Goal: Transaction & Acquisition: Purchase product/service

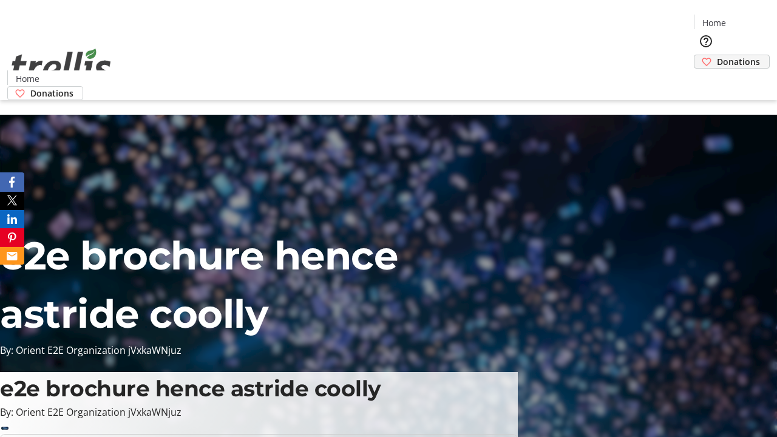
click at [717, 55] on span "Donations" at bounding box center [738, 61] width 43 height 13
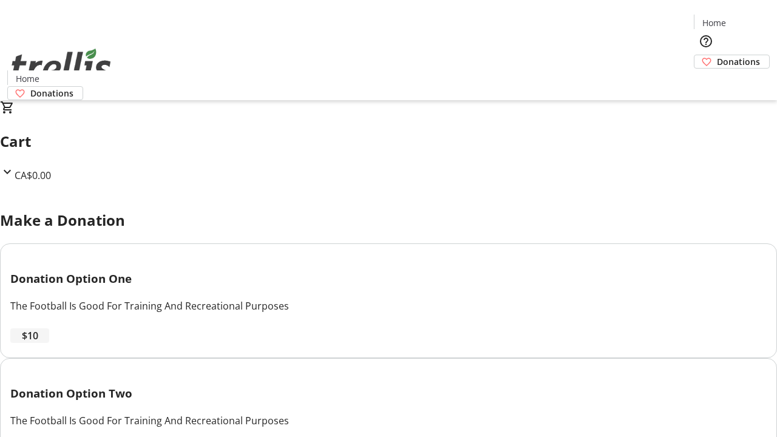
click at [38, 343] on span "$10" at bounding box center [30, 336] width 16 height 15
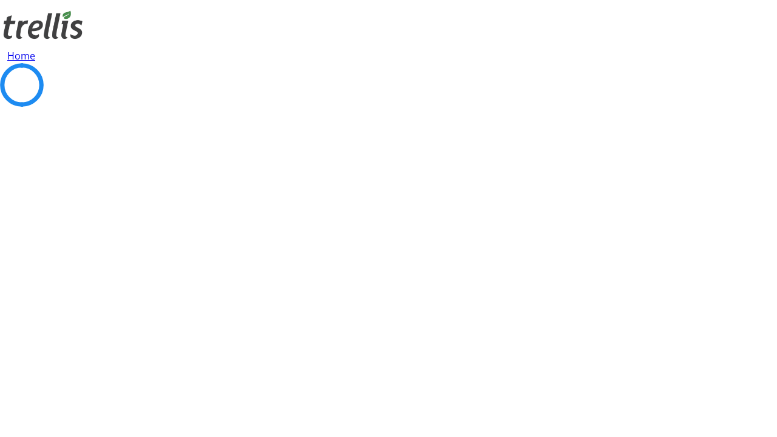
select select "CA"
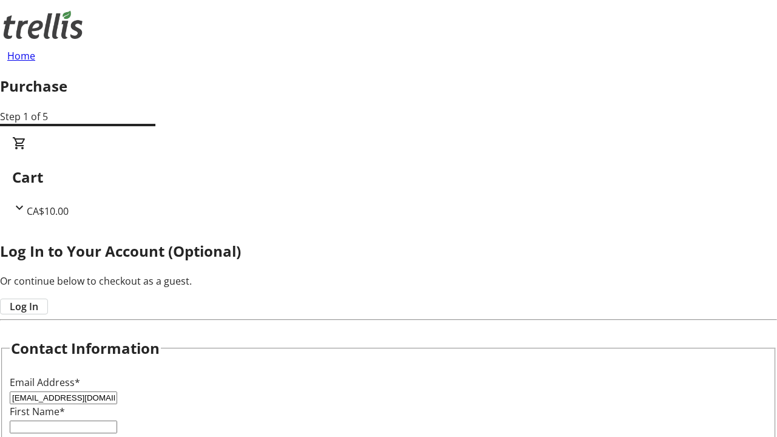
type input "[EMAIL_ADDRESS][DOMAIN_NAME]"
type input "Cicero"
type input "Wisoky-Runolfsdottir"
type input "[STREET_ADDRESS][PERSON_NAME]"
type input "Kelowna"
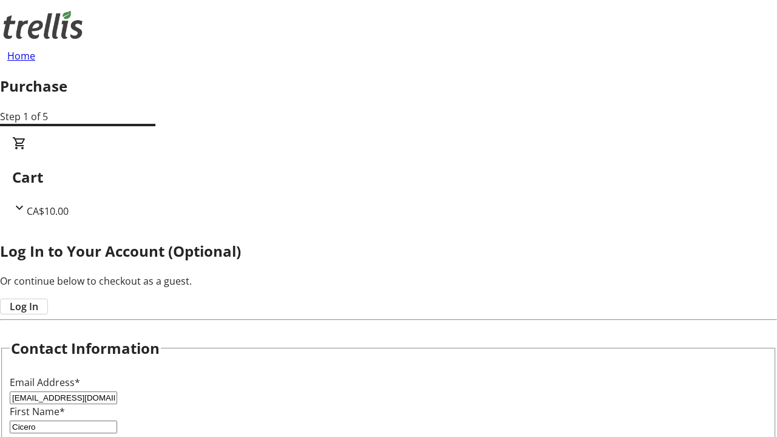
select select "BC"
type input "Kelowna"
type input "V1Y 0C2"
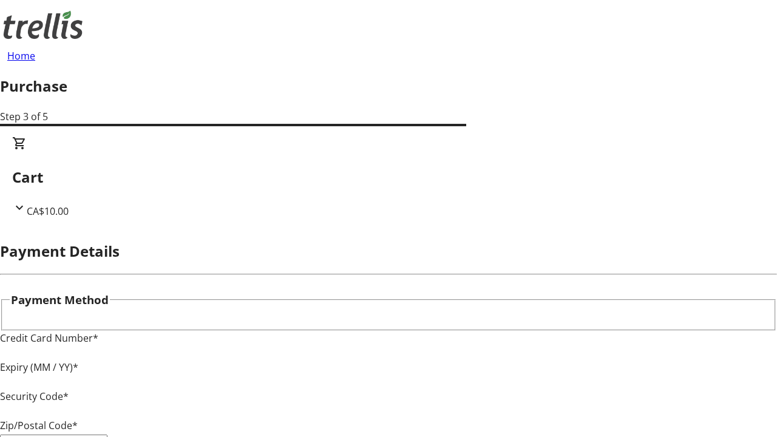
type input "V1Y 0C2"
